Goal: Information Seeking & Learning: Compare options

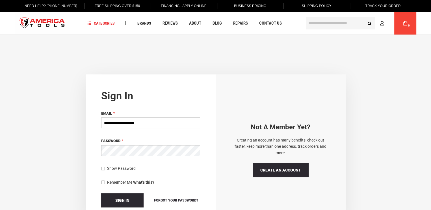
type input "**********"
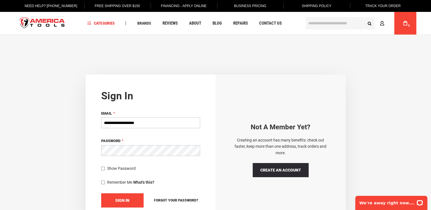
click at [127, 202] on button "Sign In" at bounding box center [122, 200] width 42 height 14
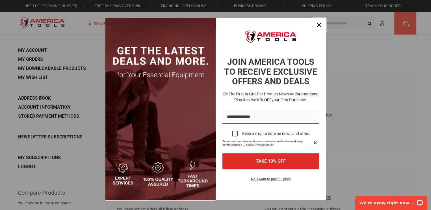
click at [318, 26] on icon "close icon" at bounding box center [319, 25] width 5 height 5
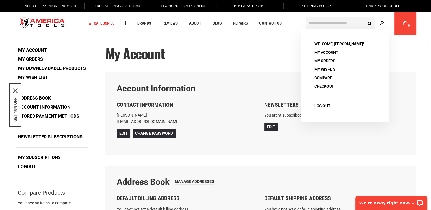
click at [381, 24] on icon at bounding box center [382, 23] width 5 height 5
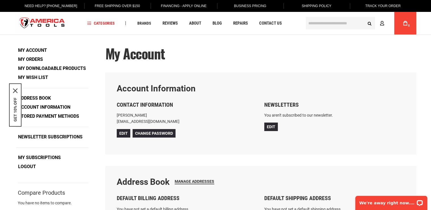
click at [341, 26] on input "text" at bounding box center [340, 23] width 69 height 12
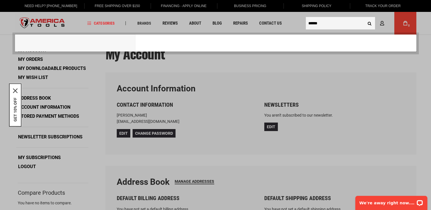
type input "******"
click at [365, 18] on button "Search" at bounding box center [370, 23] width 11 height 11
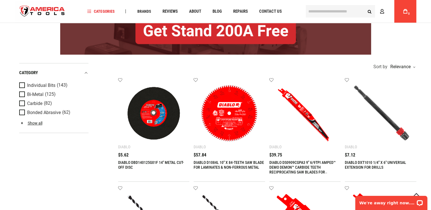
scroll to position [85, 0]
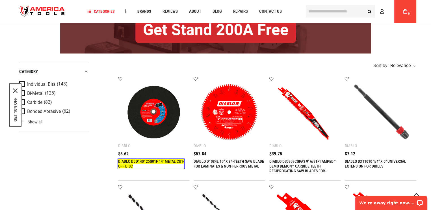
click at [156, 159] on link "DIABLO DBD140125G01F 14" METAL CUT-OFF DISC" at bounding box center [151, 163] width 66 height 9
click at [158, 124] on img at bounding box center [154, 112] width 60 height 60
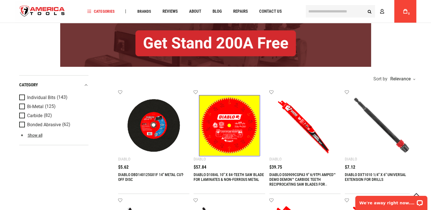
scroll to position [113, 0]
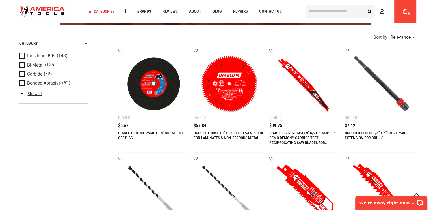
click at [176, 131] on link "DIABLO DBD140125G01F 14" METAL CUT-OFF DISC" at bounding box center [151, 135] width 66 height 9
click at [151, 133] on link "DIABLO DBD140125G01F 14" METAL CUT-OFF DISC" at bounding box center [151, 135] width 66 height 9
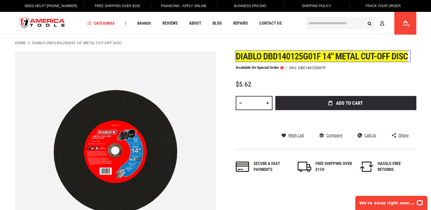
click at [254, 58] on span "Diablo dbd140125g01f 14" metal cut-off disc" at bounding box center [322, 56] width 173 height 11
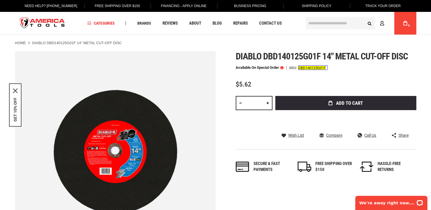
click at [312, 67] on div "DBD140125G01F" at bounding box center [312, 68] width 28 height 4
click at [245, 84] on span "$5.62" at bounding box center [244, 84] width 16 height 8
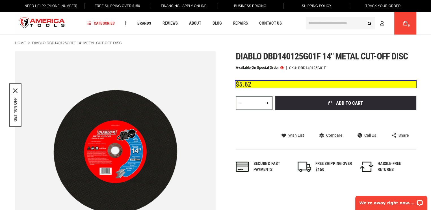
click at [256, 85] on div "$5.62" at bounding box center [326, 84] width 181 height 7
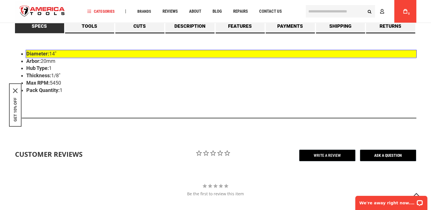
scroll to position [226, 0]
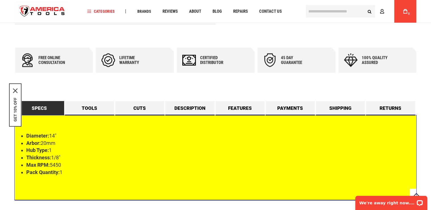
click at [33, 128] on div "Diameter: 14" Arbor: 20mm Hub Type: 1 Thickness: 1/8" Max RPM: 5450 Pack Quanti…" at bounding box center [216, 157] width 402 height 85
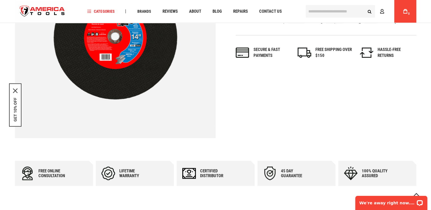
scroll to position [113, 0]
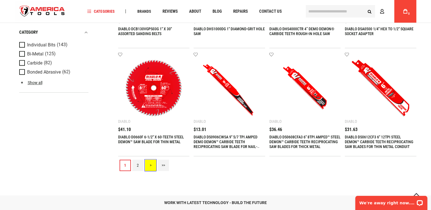
click at [154, 166] on link ">" at bounding box center [150, 165] width 11 height 11
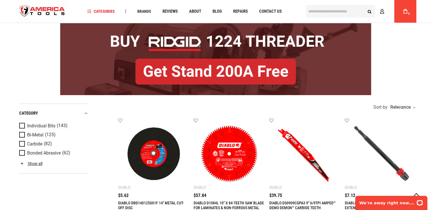
click at [151, 202] on link "DIABLO DBD140125G01F 14" METAL CUT-OFF DISC" at bounding box center [151, 205] width 66 height 9
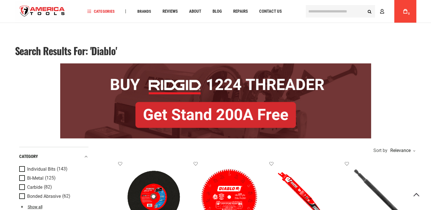
scroll to position [44, 0]
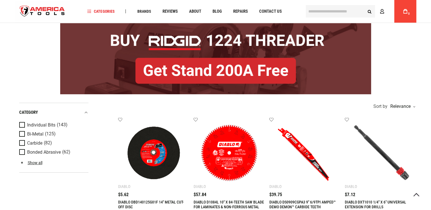
click at [229, 202] on link "DIABLO D1084L 10" X 84-TEETH SAW BLADE FOR LAMINATES & NON-FERROUS METAL" at bounding box center [229, 204] width 70 height 9
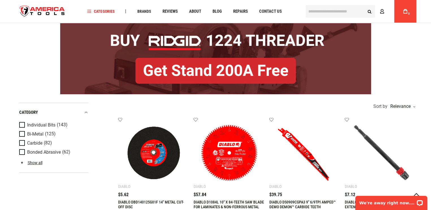
scroll to position [0, 0]
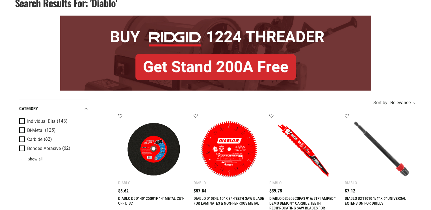
scroll to position [5, 0]
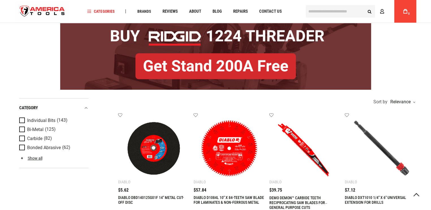
click at [303, 197] on link "DIABLO DS0909CGPA3 9" 6/9TPI AMPED™ DEMO DEMON™ CARBIDE TEETH RECIPROCATING SAW…" at bounding box center [303, 200] width 66 height 19
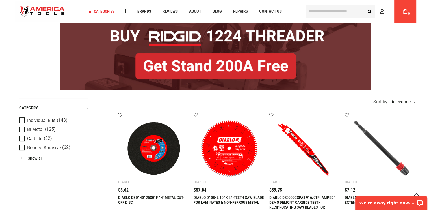
scroll to position [0, 0]
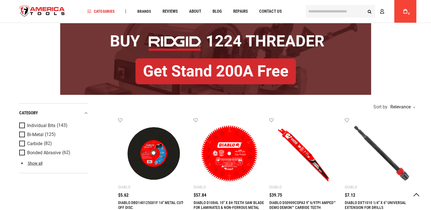
click at [376, 202] on link "DIABLO DXT1010 1/4" X 6" UNIVERSAL EXTENSION FOR DRILLS" at bounding box center [375, 204] width 61 height 9
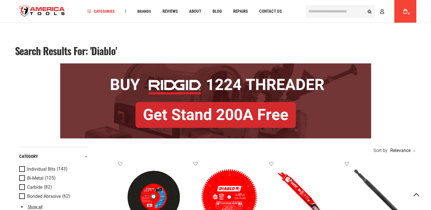
scroll to position [157, 0]
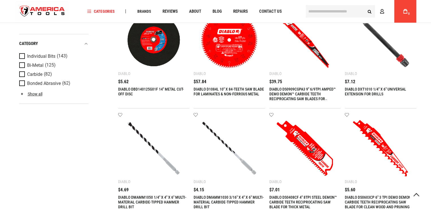
click at [152, 197] on link "DIABLO DMAMM1050 1/4" X 4" X 6" MULTI-MATERIAL CARBIDE-TIPPED HAMMER DRILL BIT" at bounding box center [152, 202] width 68 height 14
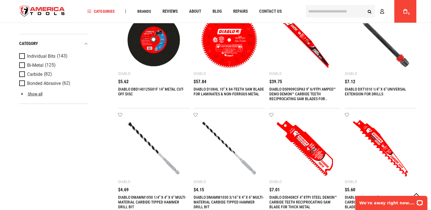
scroll to position [0, 0]
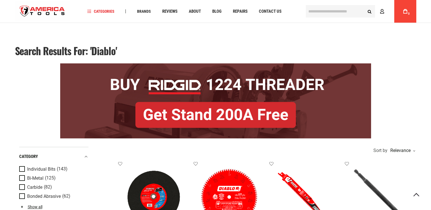
scroll to position [157, 0]
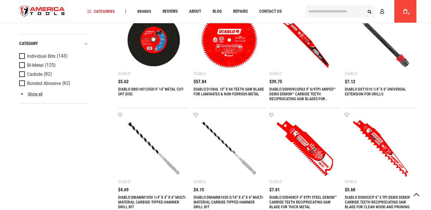
click at [229, 197] on link "DIABLO DMAMM1030 3/16" X 4" X 6" MULTI-MATERIAL CARBIDE-TIPPED HAMMER DRILL BIT" at bounding box center [229, 202] width 70 height 14
click at [303, 197] on link "DIABLO DS0408CF 4" 8TPI STEEL DEMON™ CARBIDE TEETH RECIPROCATING SAW BLADE FOR …" at bounding box center [304, 202] width 68 height 14
click at [379, 197] on link "DIABLO DS0603CP 6" 3 TPI DEMO DEMON™ CARBIDE TEETH RECIPROCATING SAW BLADE FOR …" at bounding box center [379, 202] width 68 height 14
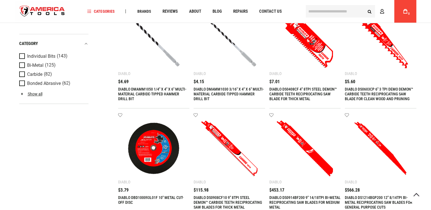
click at [222, 197] on link "DIABLO DS0908CF10 9" 8TPI STEEL DEMON™ CARBIDE TEETH RECIPROCATING SAW BLADES F…" at bounding box center [228, 202] width 68 height 14
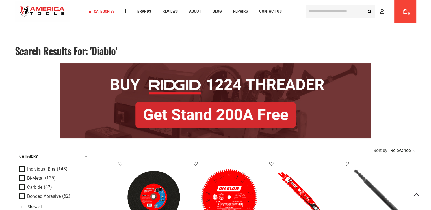
scroll to position [265, 0]
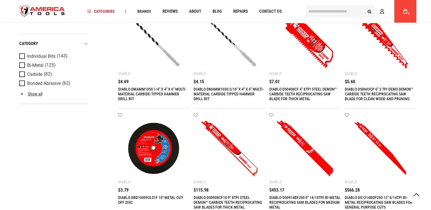
click at [305, 197] on link "DIABLO DS0914BF200 9" 14/18TPI BI-METAL RECIPROCATING SAW BLADES FOR MEDIUM MET…" at bounding box center [305, 202] width 71 height 14
click at [377, 197] on link "DIABLO DS1214BGP200 12" 8/14TPI BI-METAL RECIPROCATING SAW BLADES FOR GENERAL P…" at bounding box center [379, 202] width 68 height 14
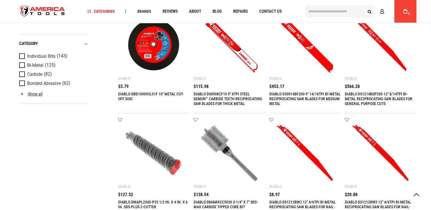
click at [152, 202] on link "DIABLO DMAPL2300-P25 1/2 IN. X 4 IN. X 6 IN. SDS-PLUS 2-CUTTER" at bounding box center [153, 204] width 70 height 9
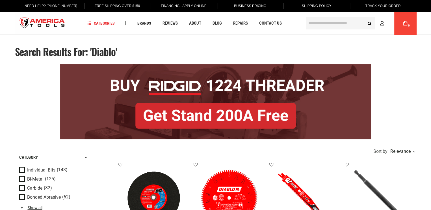
scroll to position [369, 0]
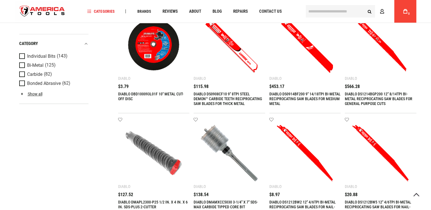
click at [226, 202] on link "DIABLO DMAMXCC5030 3-1/4" X 7" SDS-MAX CARBIDE TIPPED CORE BIT" at bounding box center [226, 204] width 64 height 9
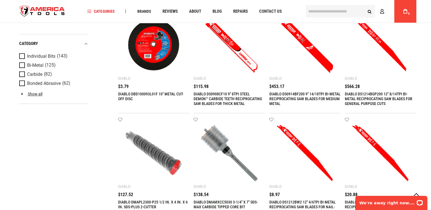
scroll to position [0, 0]
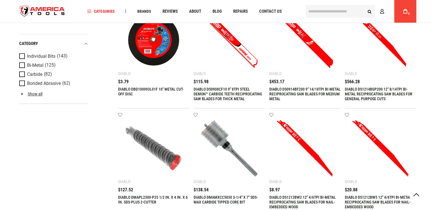
click at [303, 197] on link "DIABLO DS1212BW2 12" 4/6TPI BI-METAL RECIPROCATING SAW BLADES FOR NAIL-EMBEDDED…" at bounding box center [303, 202] width 66 height 14
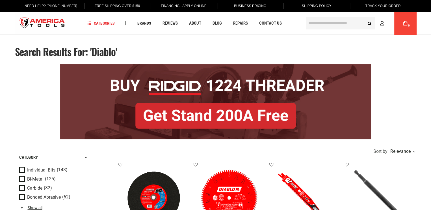
scroll to position [477, 0]
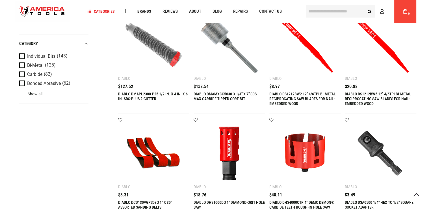
click at [145, 202] on link "DIABLO DCB130VGPS03G 1" X 30" ASSORTED SANDING BELTS" at bounding box center [145, 204] width 54 height 9
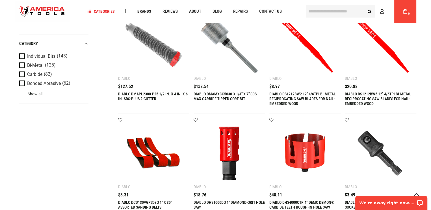
scroll to position [0, 0]
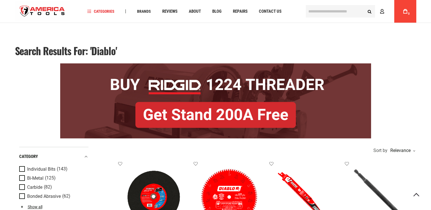
scroll to position [477, 0]
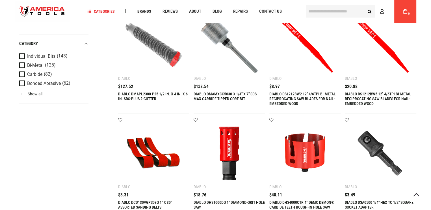
click at [229, 202] on link "DIABLO DHS1000DG 1" DIAMOND-GRIT HOLE SAW" at bounding box center [229, 204] width 71 height 9
click at [380, 202] on link "DIABLO DSA0500 1/4" HEX TO 1/2" SQUARE SOCKET ADAPTER" at bounding box center [379, 204] width 69 height 9
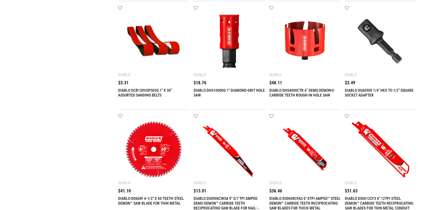
scroll to position [5, 0]
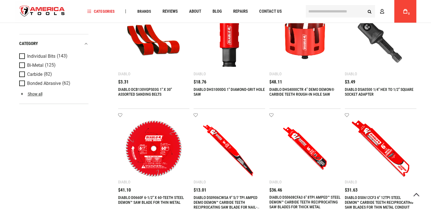
click at [300, 197] on link "DIABLO DS0608CFA3 6" 8TPI AMPED™ STEEL DEMON™ CARBIDE TEETH RECIPROCATING SAW B…" at bounding box center [305, 202] width 71 height 14
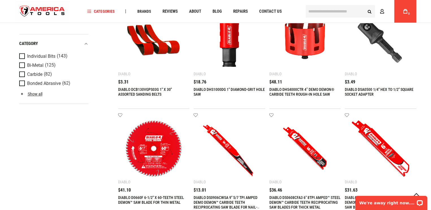
scroll to position [0, 0]
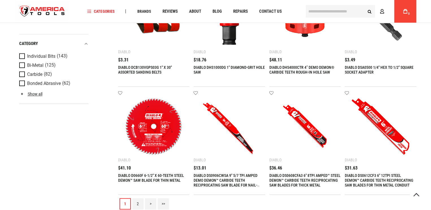
click at [151, 203] on link ">" at bounding box center [150, 203] width 11 height 11
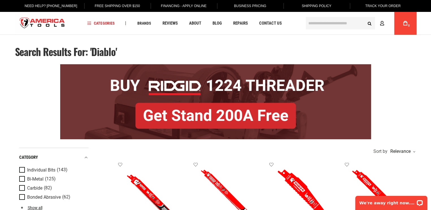
scroll to position [49, 0]
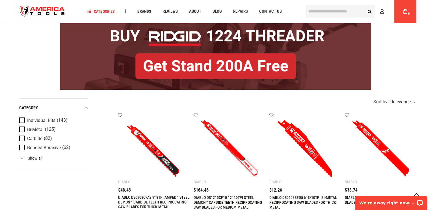
click at [148, 197] on link "DIABLO DS0908CFA3 9" 8TPI AMPED™ STEEL DEMON™ CARBIDE TEETH RECIPROCATING SAW B…" at bounding box center [153, 202] width 71 height 14
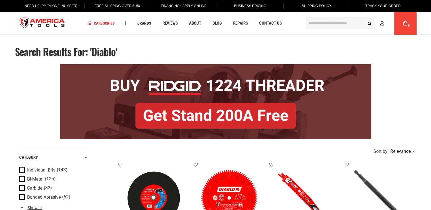
scroll to position [157, 0]
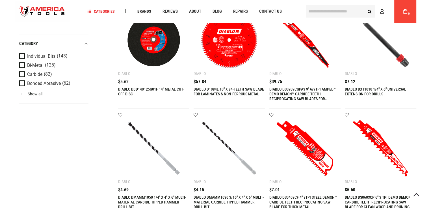
click at [152, 197] on link "DIABLO DMAMM1050 1/4" X 4" X 6" MULTI-MATERIAL CARBIDE-TIPPED HAMMER DRILL BIT" at bounding box center [152, 202] width 68 height 14
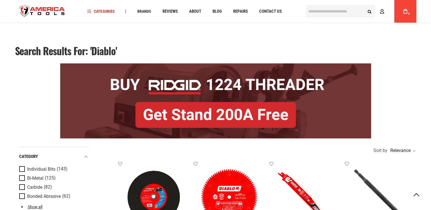
scroll to position [260, 0]
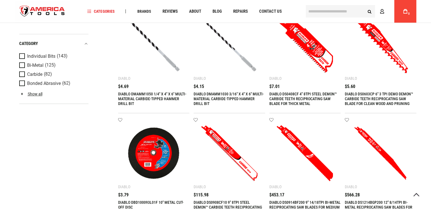
click at [151, 202] on link "DIABLO DBD100093L01F 10" METAL CUT-OFF DISC" at bounding box center [150, 204] width 65 height 9
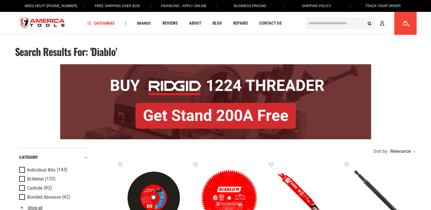
scroll to position [265, 0]
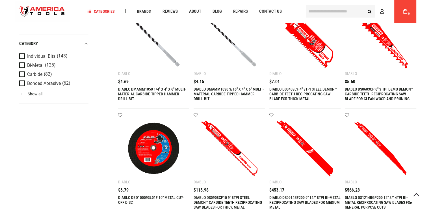
click at [305, 197] on link "DIABLO DS0914BF200 9" 14/18TPI BI-METAL RECIPROCATING SAW BLADES FOR MEDIUM MET…" at bounding box center [305, 202] width 71 height 14
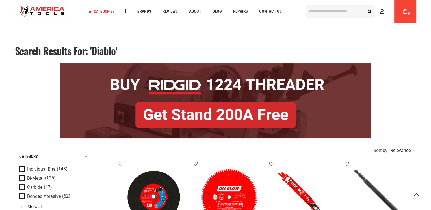
scroll to position [373, 0]
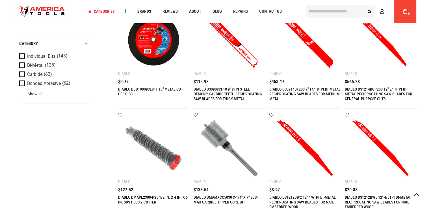
click at [303, 197] on link "DIABLO DS1212BW2 12" 4/6TPI BI-METAL RECIPROCATING SAW BLADES FOR NAIL-EMBEDDED…" at bounding box center [303, 202] width 66 height 14
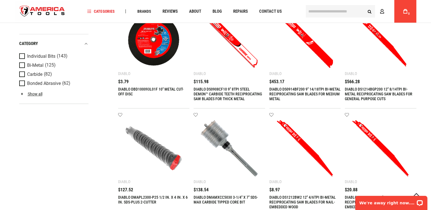
scroll to position [0, 0]
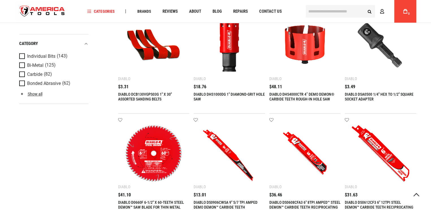
click at [151, 202] on link "DIABLO D0660F 6-1/2" X 60-TEETH STEEL DEMON™ SAW BLADE FOR THIN METAL" at bounding box center [151, 204] width 66 height 9
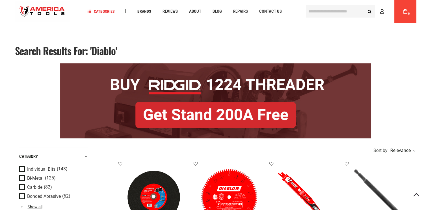
scroll to position [590, 0]
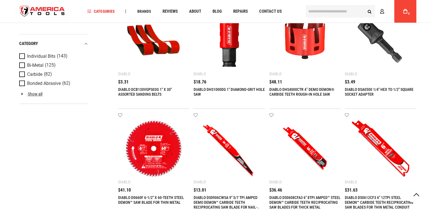
click at [373, 197] on link "DIABLO DS0612CF3 6" 12TPI STEEL DEMON™ CARBIDE TEETH RECIPROCATING SAW BLADES F…" at bounding box center [379, 202] width 68 height 14
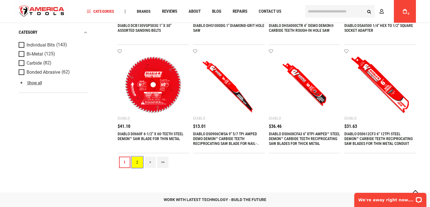
click at [134, 163] on link "2" at bounding box center [137, 161] width 11 height 11
click at [154, 160] on link ">" at bounding box center [150, 161] width 11 height 11
click at [143, 164] on link "2" at bounding box center [137, 161] width 11 height 11
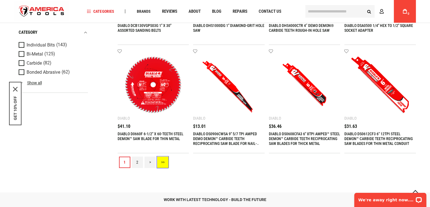
click at [158, 164] on link ">>" at bounding box center [162, 161] width 11 height 11
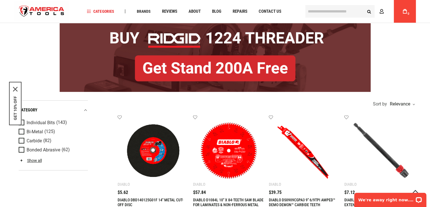
click at [151, 199] on link "DIABLO DBD140125G01F 14" METAL CUT-OFF DISC" at bounding box center [151, 201] width 66 height 9
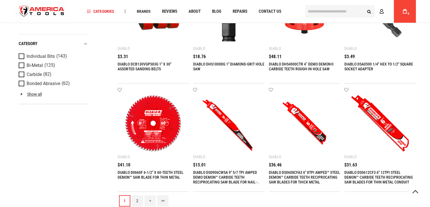
click at [150, 200] on link ">" at bounding box center [150, 200] width 11 height 11
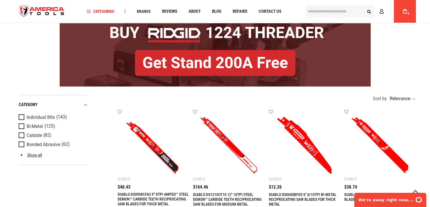
click at [148, 194] on link "DIABLO DS0908CFA3 9" 8TPI AMPED™ STEEL DEMON™ CARBIDE TEETH RECIPROCATING SAW B…" at bounding box center [153, 199] width 71 height 14
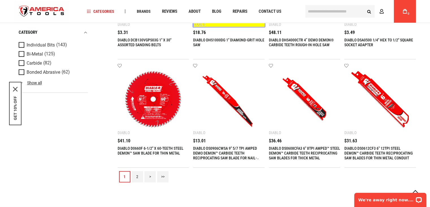
scroll to position [625, 0]
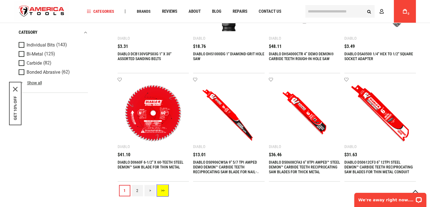
click at [167, 194] on link ">>" at bounding box center [162, 189] width 11 height 11
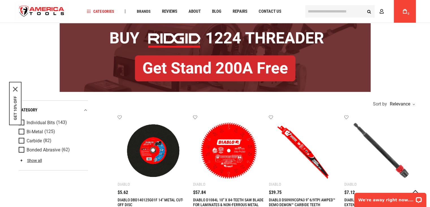
click at [151, 199] on link "DIABLO DBD140125G01F 14" METAL CUT-OFF DISC" at bounding box center [151, 201] width 66 height 9
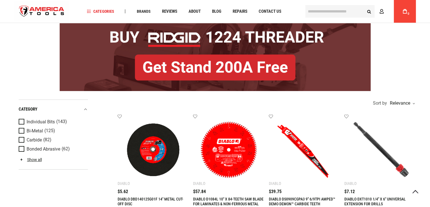
click at [228, 198] on link "DIABLO D1084L 10" X 84-TEETH SAW BLADE FOR LAMINATES & NON-FERROUS METAL" at bounding box center [228, 200] width 70 height 9
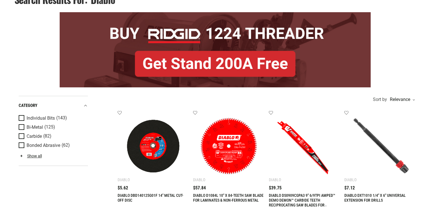
scroll to position [5, 0]
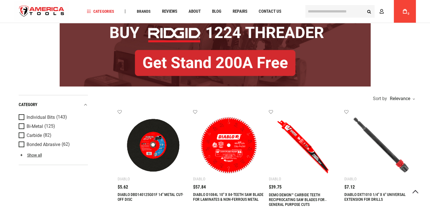
click at [302, 194] on link "DIABLO DS0909CGPA3 9" 6/9TPI AMPED™ DEMO DEMON™ CARBIDE TEETH RECIPROCATING SAW…" at bounding box center [302, 196] width 66 height 19
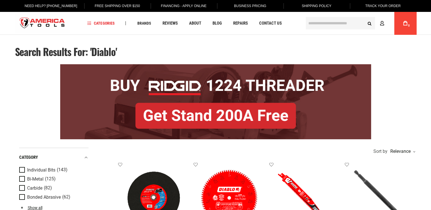
scroll to position [44, 0]
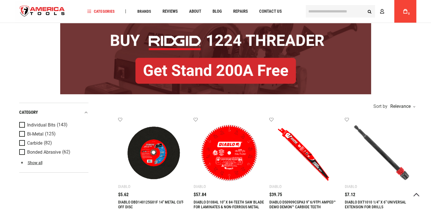
click at [376, 202] on link "DIABLO DXT1010 1/4" X 6" UNIVERSAL EXTENSION FOR DRILLS" at bounding box center [375, 204] width 61 height 9
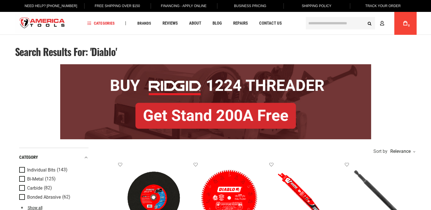
scroll to position [157, 0]
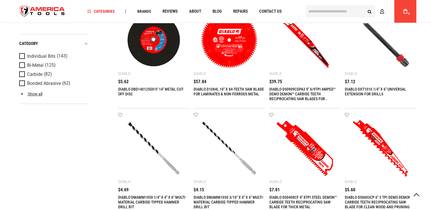
click at [152, 197] on link "DIABLO DMAMM1050 1/4" X 4" X 6" MULTI-MATERIAL CARBIDE-TIPPED HAMMER DRILL BIT" at bounding box center [152, 202] width 68 height 14
click at [229, 197] on link "DIABLO DMAMM1030 3/16" X 4" X 6" MULTI-MATERIAL CARBIDE-TIPPED HAMMER DRILL BIT" at bounding box center [229, 202] width 70 height 14
click at [303, 197] on link "DIABLO DS0408CF 4" 8TPI STEEL DEMON™ CARBIDE TEETH RECIPROCATING SAW BLADE FOR …" at bounding box center [304, 202] width 68 height 14
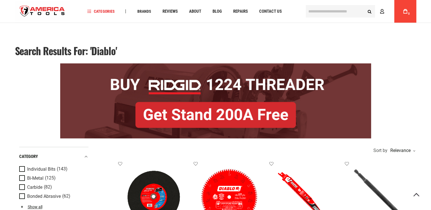
scroll to position [157, 0]
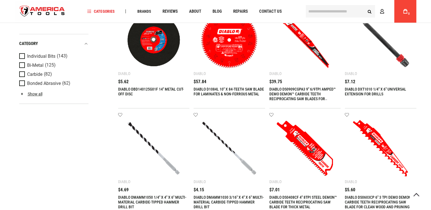
click at [379, 197] on link "DIABLO DS0603CP 6" 3 TPI DEMO DEMON™ CARBIDE TEETH RECIPROCATING SAW BLADE FOR …" at bounding box center [379, 202] width 68 height 14
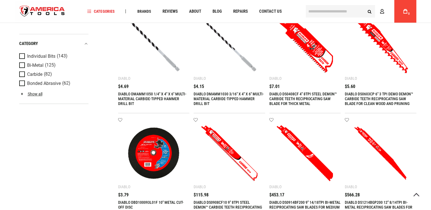
click at [151, 202] on link "DIABLO DBD100093L01F 10" METAL CUT-OFF DISC" at bounding box center [150, 204] width 65 height 9
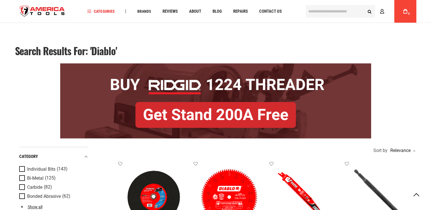
scroll to position [265, 0]
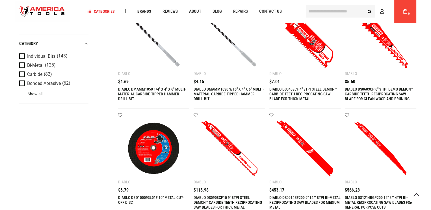
click at [222, 197] on link "DIABLO DS0908CF10 9" 8TPI STEEL DEMON™ CARBIDE TEETH RECIPROCATING SAW BLADES F…" at bounding box center [228, 202] width 68 height 14
click at [305, 197] on link "DIABLO DS0914BF200 9" 14/18TPI BI-METAL RECIPROCATING SAW BLADES FOR MEDIUM MET…" at bounding box center [305, 202] width 71 height 14
click at [377, 197] on link "DIABLO DS1214BGP200 12" 8/14TPI BI-METAL RECIPROCATING SAW BLADES FOR GENERAL P…" at bounding box center [379, 202] width 68 height 14
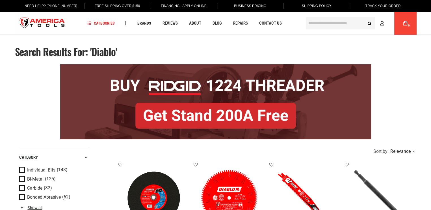
scroll to position [369, 0]
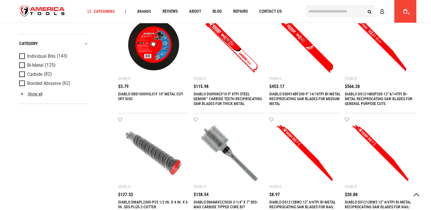
click at [152, 202] on link "DIABLO DMAPL2300-P25 1/2 IN. X 4 IN. X 6 IN. SDS-PLUS 2-CUTTER" at bounding box center [153, 204] width 70 height 9
click at [226, 202] on link "DIABLO DMAMXCC5030 3-1/4" X 7" SDS-MAX CARBIDE TIPPED CORE BIT" at bounding box center [226, 204] width 64 height 9
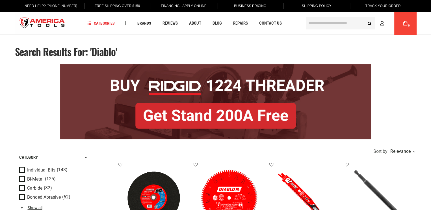
scroll to position [373, 0]
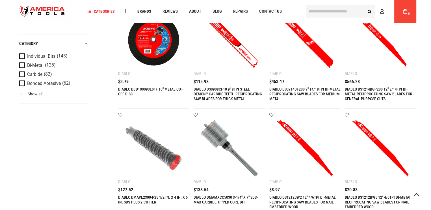
click at [303, 197] on link "DIABLO DS1212BW2 12" 4/6TPI BI-METAL RECIPROCATING SAW BLADES FOR NAIL-EMBEDDED…" at bounding box center [303, 202] width 66 height 14
click at [378, 197] on link "DIABLO DS1212BW5 12" 4/6TPI BI-METAL RECIPROCATING SAW BLADES FOR NAIL-EMBEDDED…" at bounding box center [378, 202] width 66 height 14
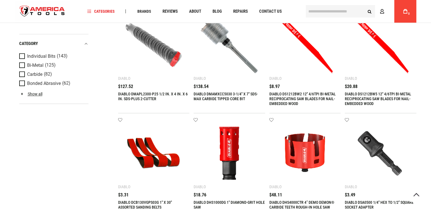
click at [145, 202] on link "DIABLO DCB130VGPS03G 1" X 30" ASSORTED SANDING BELTS" at bounding box center [145, 204] width 54 height 9
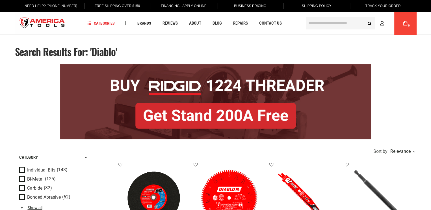
scroll to position [477, 0]
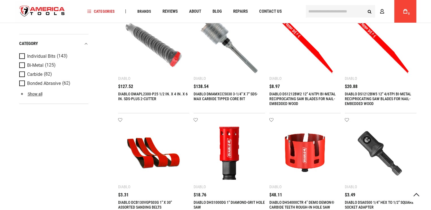
click at [229, 202] on link "DIABLO DHS1000DG 1" DIAMOND-GRIT HOLE SAW" at bounding box center [229, 204] width 71 height 9
click at [302, 202] on link "DIABLO DHS4000CTR 4” DEMO DEMON® CARBIDE TEETH ROUGH-IN HOLE SAW" at bounding box center [302, 204] width 65 height 9
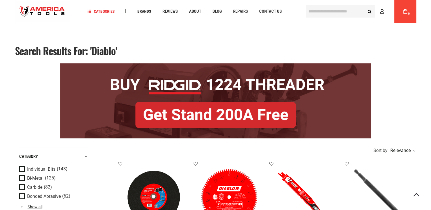
scroll to position [477, 0]
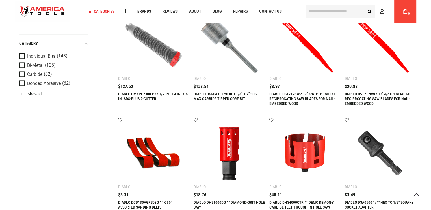
click at [380, 202] on link "DIABLO DSA0500 1/4" HEX TO 1/2" SQUARE SOCKET ADAPTER" at bounding box center [379, 204] width 69 height 9
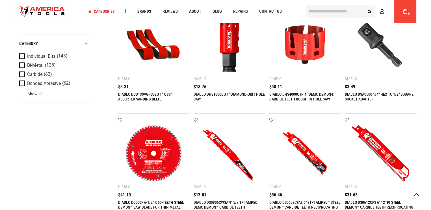
click at [151, 202] on link "DIABLO D0660F 6-1/2" X 60-TEETH STEEL DEMON™ SAW BLADE FOR THIN METAL" at bounding box center [151, 204] width 66 height 9
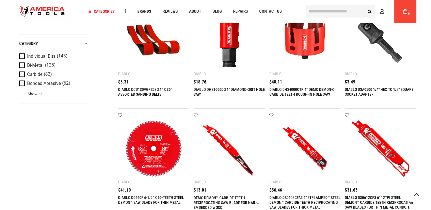
click at [226, 197] on link "DIABLO DS0906CWSA 9" 5/7 TPI AMPED DEMO DEMON™ CARBIDE TEETH RECIPROCATING SAW …" at bounding box center [227, 200] width 66 height 19
click at [300, 197] on link "DIABLO DS0608CFA3 6" 8TPI AMPED™ STEEL DEMON™ CARBIDE TEETH RECIPROCATING SAW B…" at bounding box center [305, 202] width 71 height 14
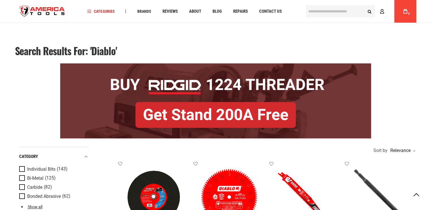
scroll to position [590, 0]
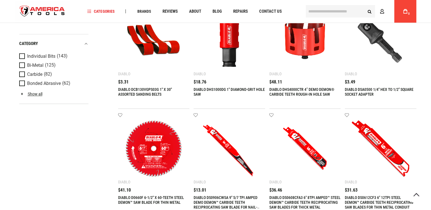
click at [373, 197] on link "DIABLO DS0612CF3 6" 12TPI STEEL DEMON™ CARBIDE TEETH RECIPROCATING SAW BLADES F…" at bounding box center [379, 202] width 68 height 14
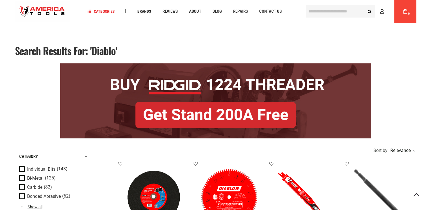
scroll to position [612, 0]
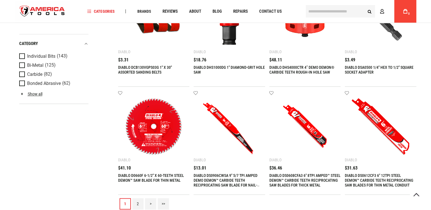
click at [163, 203] on link ">>" at bounding box center [163, 203] width 11 height 11
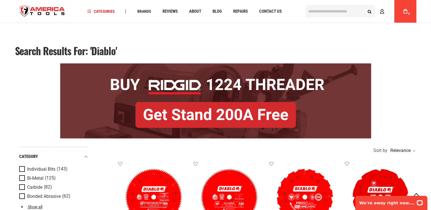
scroll to position [49, 0]
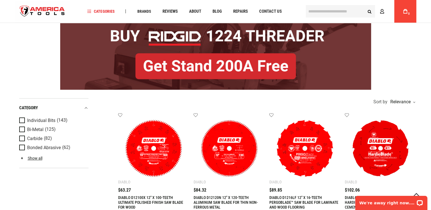
click at [145, 197] on link "DIABLO D12100X 12" X 100-TEETH ULTIMATE POLISHED FINISH SAW BLADE FOR WOOD" at bounding box center [150, 202] width 65 height 14
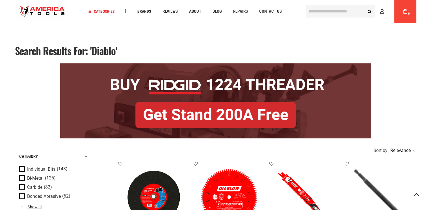
scroll to position [157, 0]
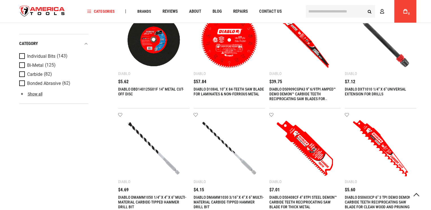
click at [152, 197] on link "DIABLO DMAMM1050 1/4" X 4" X 6" MULTI-MATERIAL CARBIDE-TIPPED HAMMER DRILL BIT" at bounding box center [152, 202] width 68 height 14
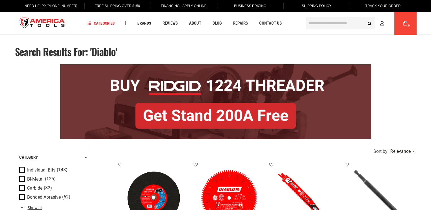
scroll to position [157, 0]
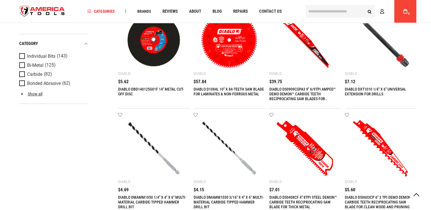
click at [379, 197] on link "DIABLO DS0603CP 6" 3 TPI DEMO DEMON™ CARBIDE TEETH RECIPROCATING SAW BLADE FOR …" at bounding box center [379, 202] width 68 height 14
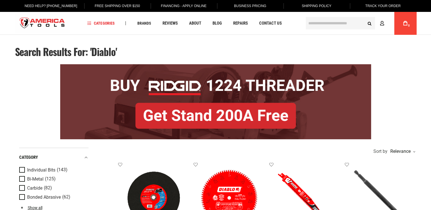
scroll to position [265, 0]
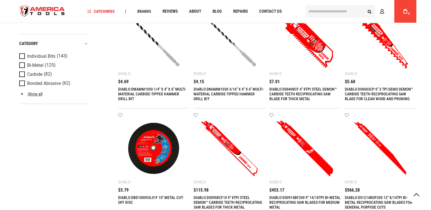
click at [305, 197] on link "DIABLO DS0914BF200 9" 14/18TPI BI-METAL RECIPROCATING SAW BLADES FOR MEDIUM MET…" at bounding box center [305, 202] width 71 height 14
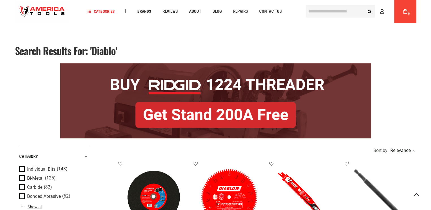
scroll to position [373, 0]
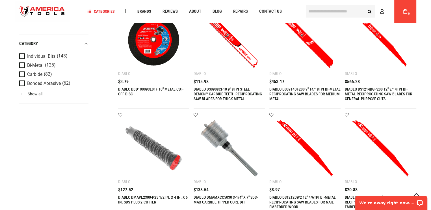
click at [303, 197] on link "DIABLO DS1212BW2 12" 4/6TPI BI-METAL RECIPROCATING SAW BLADES FOR NAIL-EMBEDDED…" at bounding box center [303, 202] width 66 height 14
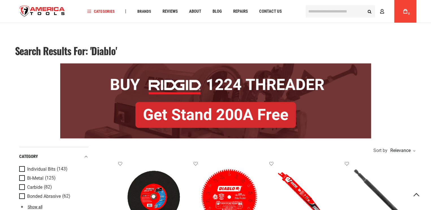
scroll to position [477, 0]
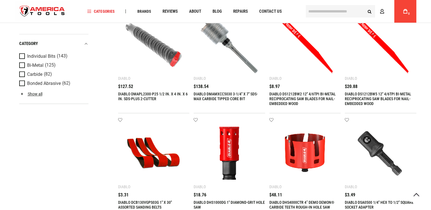
click at [229, 202] on link "DIABLO DHS1000DG 1" DIAMOND-GRIT HOLE SAW" at bounding box center [229, 204] width 71 height 9
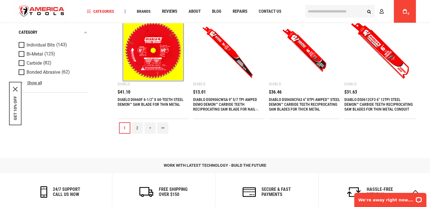
scroll to position [682, 0]
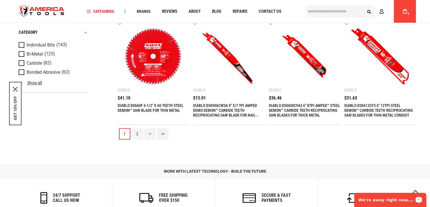
click at [162, 136] on link ">>" at bounding box center [162, 133] width 11 height 11
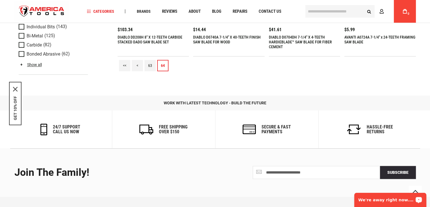
scroll to position [631, 0]
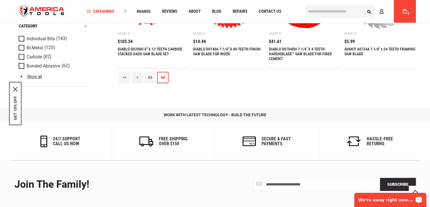
click at [122, 75] on link "<<" at bounding box center [124, 77] width 11 height 11
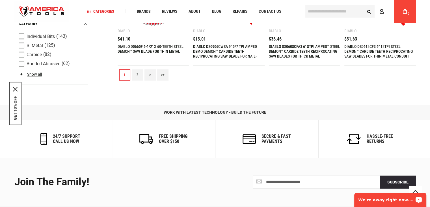
scroll to position [654, 0]
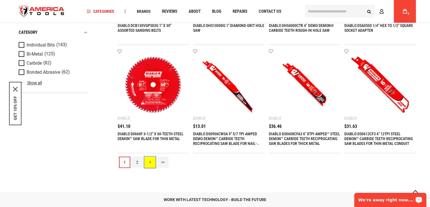
click at [152, 162] on link ">" at bounding box center [150, 161] width 11 height 11
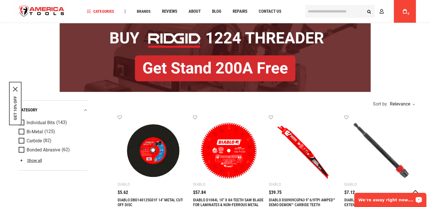
click at [151, 199] on link "DIABLO DBD140125G01F 14" METAL CUT-OFF DISC" at bounding box center [151, 201] width 66 height 9
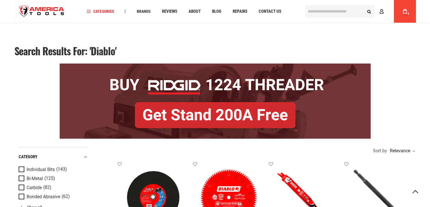
scroll to position [48, 0]
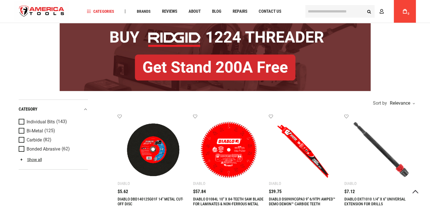
click at [375, 198] on link "DIABLO DXT1010 1/4" X 6" UNIVERSAL EXTENSION FOR DRILLS" at bounding box center [375, 200] width 61 height 9
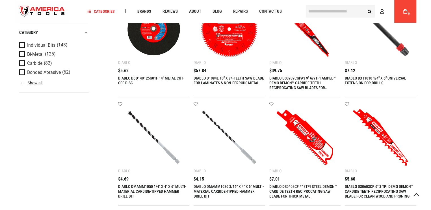
scroll to position [145, 0]
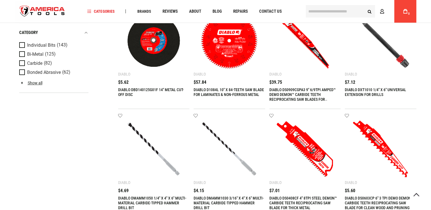
click at [152, 197] on link "DIABLO DMAMM1050 1/4" X 4" X 6" MULTI-MATERIAL CARBIDE-TIPPED HAMMER DRILL BIT" at bounding box center [152, 203] width 68 height 14
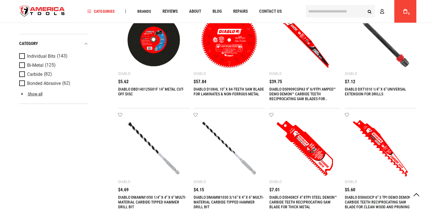
click at [229, 197] on link "DIABLO DMAMM1030 3/16" X 4" X 6" MULTI-MATERIAL CARBIDE-TIPPED HAMMER DRILL BIT" at bounding box center [229, 202] width 70 height 14
click at [303, 197] on link "DIABLO DS0408CF 4" 8TPI STEEL DEMON™ CARBIDE TEETH RECIPROCATING SAW BLADE FOR …" at bounding box center [304, 202] width 68 height 14
click at [379, 197] on link "DIABLO DS0603CP 6" 3 TPI DEMO DEMON™ CARBIDE TEETH RECIPROCATING SAW BLADE FOR …" at bounding box center [379, 202] width 68 height 14
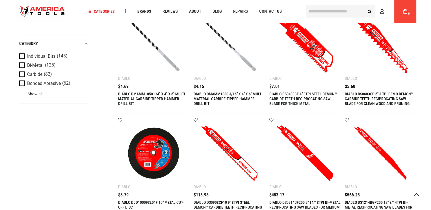
click at [151, 202] on link "DIABLO DBD100093L01F 10" METAL CUT-OFF DISC" at bounding box center [150, 204] width 65 height 9
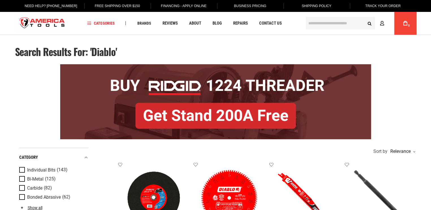
scroll to position [265, 0]
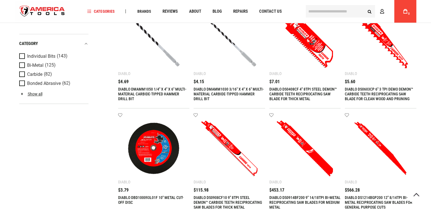
click at [222, 197] on link "DIABLO DS0908CF10 9" 8TPI STEEL DEMON™ CARBIDE TEETH RECIPROCATING SAW BLADES F…" at bounding box center [228, 202] width 68 height 14
click at [305, 197] on link "DIABLO DS0914BF200 9" 14/18TPI BI-METAL RECIPROCATING SAW BLADES FOR MEDIUM MET…" at bounding box center [305, 202] width 71 height 14
click at [377, 197] on link "DIABLO DS1214BGP200 12" 8/14TPI BI-METAL RECIPROCATING SAW BLADES FOR GENERAL P…" at bounding box center [379, 202] width 68 height 14
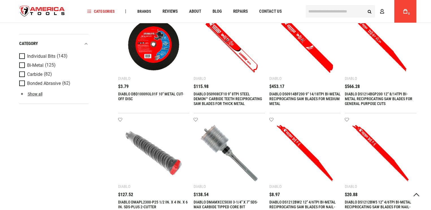
click at [152, 202] on link "DIABLO DMAPL2300-P25 1/2 IN. X 4 IN. X 6 IN. SDS-PLUS 2-CUTTER" at bounding box center [153, 204] width 70 height 9
click at [226, 202] on link "DIABLO DMAMXCC5030 3-1/4" X 7" SDS-MAX CARBIDE TIPPED CORE BIT" at bounding box center [226, 204] width 64 height 9
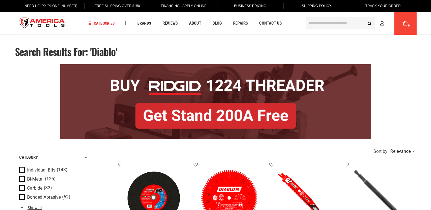
scroll to position [373, 0]
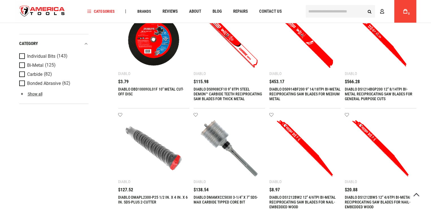
click at [303, 197] on link "DIABLO DS1212BW2 12" 4/6TPI BI-METAL RECIPROCATING SAW BLADES FOR NAIL-EMBEDDED…" at bounding box center [303, 202] width 66 height 14
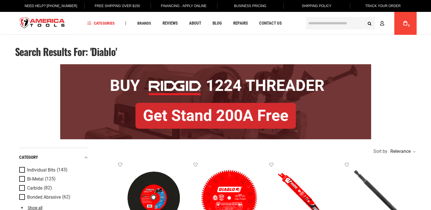
scroll to position [373, 0]
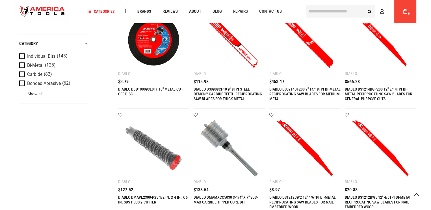
click at [378, 197] on link "DIABLO DS1212BW5 12" 4/6TPI BI-METAL RECIPROCATING SAW BLADES FOR NAIL-EMBEDDED…" at bounding box center [378, 202] width 66 height 14
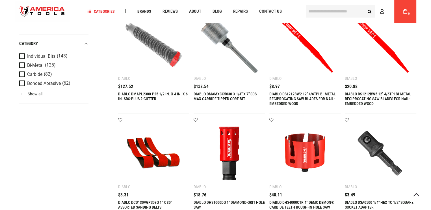
click at [145, 202] on link "DIABLO DCB130VGPS03G 1" X 30" ASSORTED SANDING BELTS" at bounding box center [145, 204] width 54 height 9
click at [229, 202] on link "DIABLO DHS1000DG 1" DIAMOND-GRIT HOLE SAW" at bounding box center [229, 204] width 71 height 9
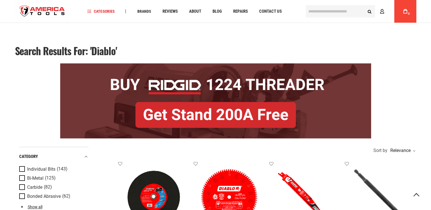
scroll to position [477, 0]
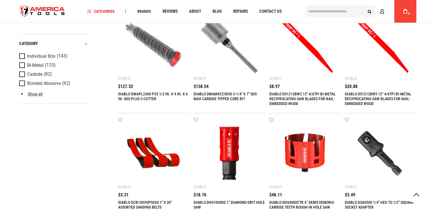
click at [302, 202] on link "DIABLO DHS4000CTR 4” DEMO DEMON® CARBIDE TEETH ROUGH-IN HOLE SAW" at bounding box center [302, 204] width 65 height 9
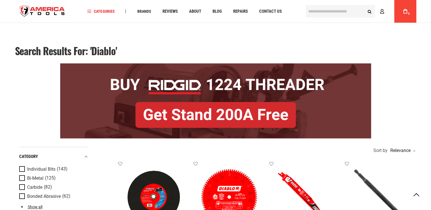
scroll to position [477, 0]
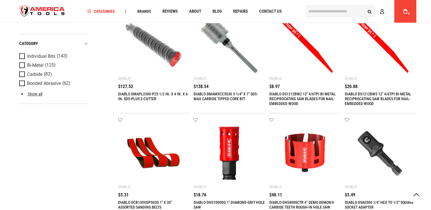
click at [380, 202] on link "DIABLO DSA0500 1/4" HEX TO 1/2" SQUARE SOCKET ADAPTER" at bounding box center [379, 204] width 69 height 9
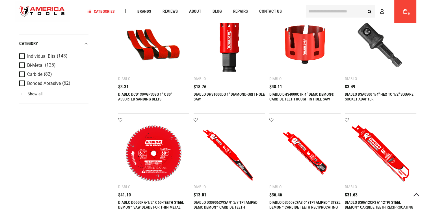
click at [151, 202] on link "DIABLO D0660F 6-1/2" X 60-TEETH STEEL DEMON™ SAW BLADE FOR THIN METAL" at bounding box center [151, 204] width 66 height 9
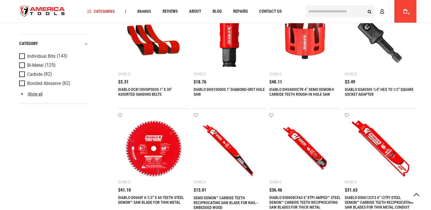
click at [226, 197] on link "DIABLO DS0906CWSA 9" 5/7 TPI AMPED DEMO DEMON™ CARBIDE TEETH RECIPROCATING SAW …" at bounding box center [227, 200] width 66 height 19
click at [300, 197] on link "DIABLO DS0608CFA3 6" 8TPI AMPED™ STEEL DEMON™ CARBIDE TEETH RECIPROCATING SAW B…" at bounding box center [305, 202] width 71 height 14
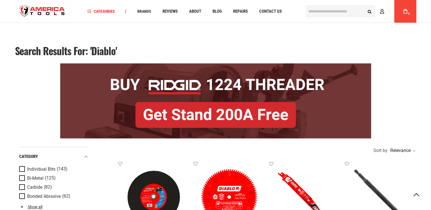
scroll to position [590, 0]
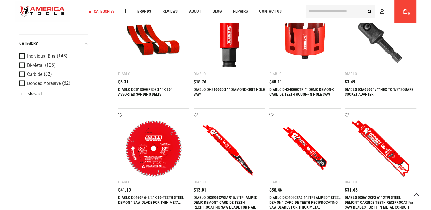
click at [373, 197] on link "DIABLO DS0612CF3 6" 12TPI STEEL DEMON™ CARBIDE TEETH RECIPROCATING SAW BLADES F…" at bounding box center [379, 202] width 68 height 14
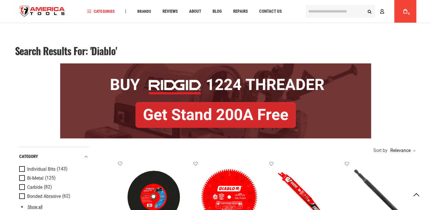
scroll to position [612, 0]
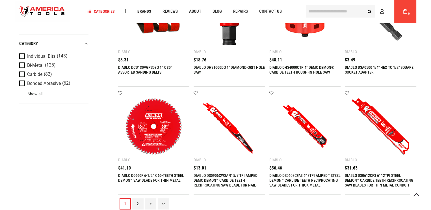
click at [151, 203] on link ">" at bounding box center [150, 203] width 11 height 11
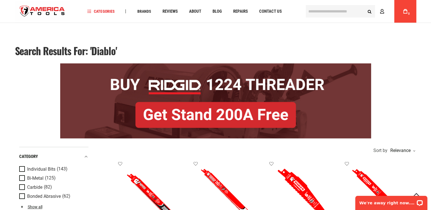
scroll to position [5, 0]
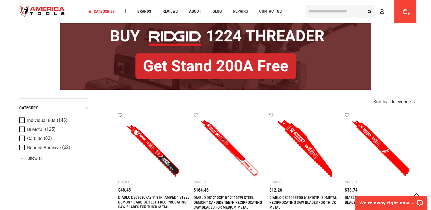
click at [148, 197] on link "DIABLO DS0908CFA3 9" 8TPI AMPED™ STEEL DEMON™ CARBIDE TEETH RECIPROCATING SAW B…" at bounding box center [153, 202] width 71 height 14
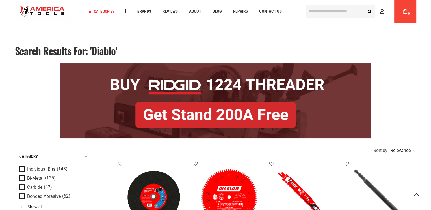
scroll to position [44, 0]
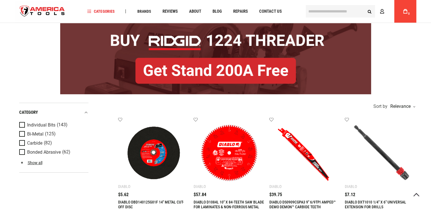
click at [376, 202] on link "DIABLO DXT1010 1/4" X 6" UNIVERSAL EXTENSION FOR DRILLS" at bounding box center [375, 204] width 61 height 9
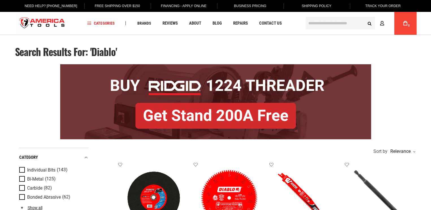
scroll to position [157, 0]
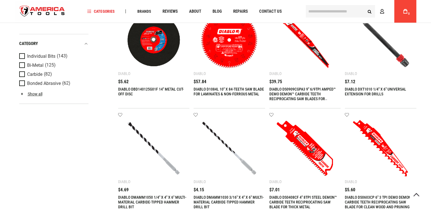
click at [303, 197] on link "DIABLO DS0408CF 4" 8TPI STEEL DEMON™ CARBIDE TEETH RECIPROCATING SAW BLADE FOR …" at bounding box center [304, 202] width 68 height 14
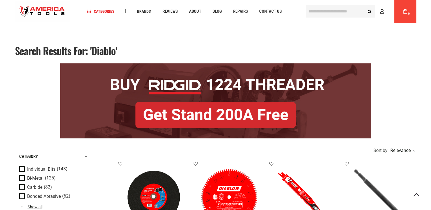
scroll to position [265, 0]
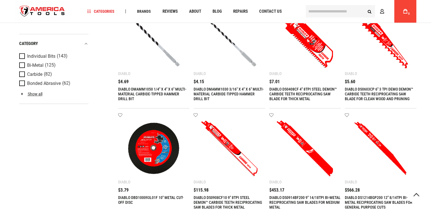
click at [222, 197] on link "DIABLO DS0908CF10 9" 8TPI STEEL DEMON™ CARBIDE TEETH RECIPROCATING SAW BLADES F…" at bounding box center [228, 202] width 68 height 14
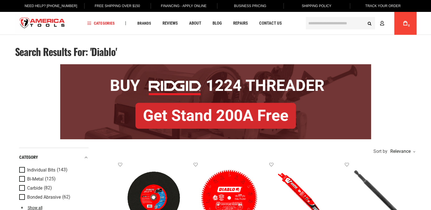
scroll to position [369, 0]
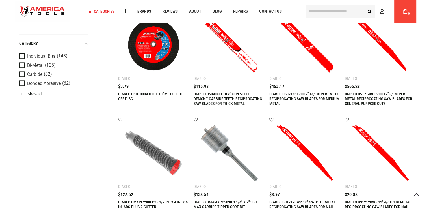
click at [226, 202] on link "DIABLO DMAMXCC5030 3-1/4" X 7" SDS-MAX CARBIDE TIPPED CORE BIT" at bounding box center [226, 204] width 64 height 9
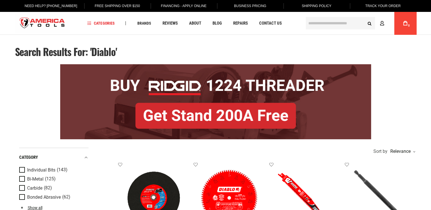
scroll to position [477, 0]
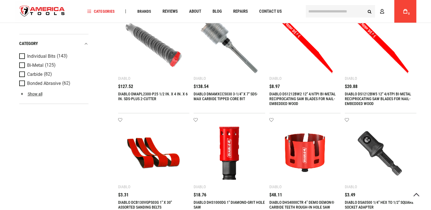
click at [145, 202] on link "DIABLO DCB130VGPS03G 1" X 30" ASSORTED SANDING BELTS" at bounding box center [145, 204] width 54 height 9
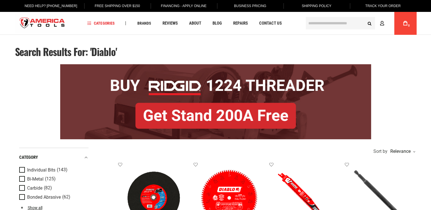
scroll to position [585, 0]
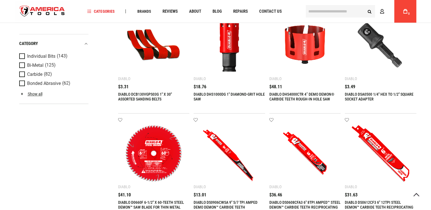
click at [151, 202] on link "DIABLO D0660F 6-1/2" X 60-TEETH STEEL DEMON™ SAW BLADE FOR THIN METAL" at bounding box center [151, 204] width 66 height 9
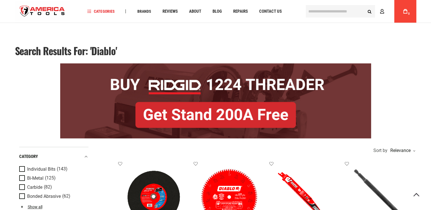
scroll to position [590, 0]
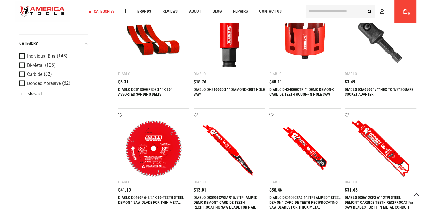
click at [373, 197] on link "DIABLO DS0612CF3 6" 12TPI STEEL DEMON™ CARBIDE TEETH RECIPROCATING SAW BLADES F…" at bounding box center [379, 202] width 68 height 14
